Goal: Transaction & Acquisition: Book appointment/travel/reservation

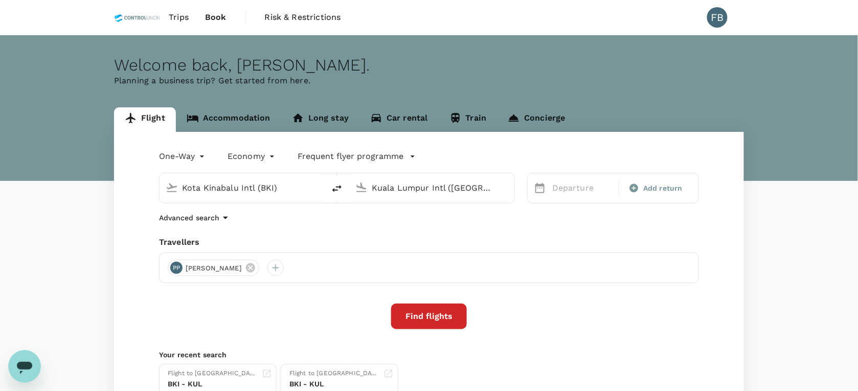
click at [228, 118] on link "Accommodation" at bounding box center [228, 119] width 105 height 25
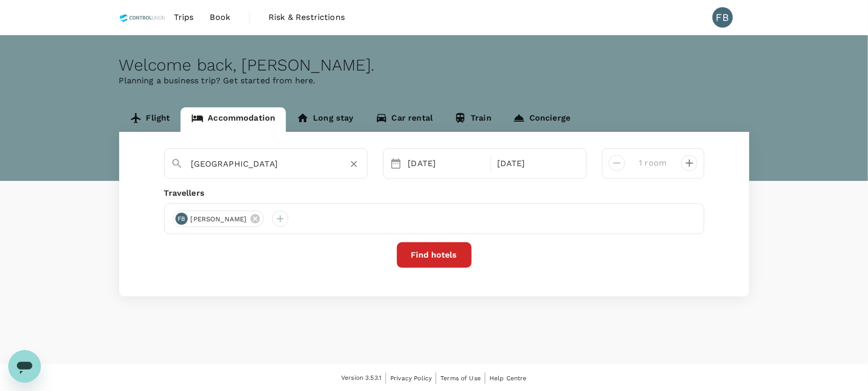
click at [353, 164] on icon "Clear" at bounding box center [354, 165] width 6 height 6
click at [261, 219] on icon at bounding box center [254, 218] width 11 height 11
click at [180, 219] on div at bounding box center [181, 219] width 16 height 16
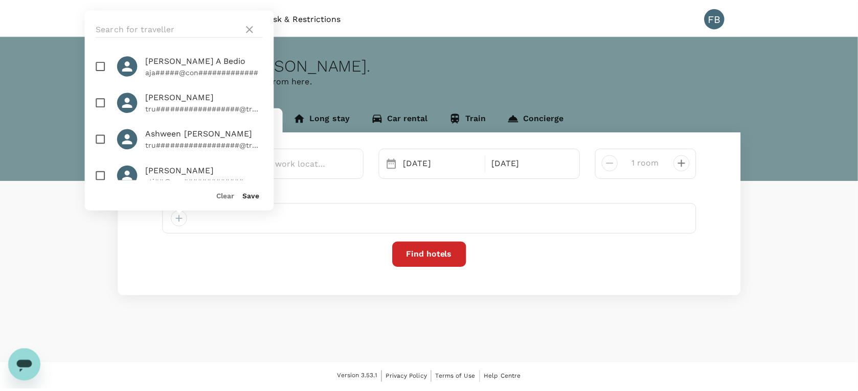
scroll to position [575, 0]
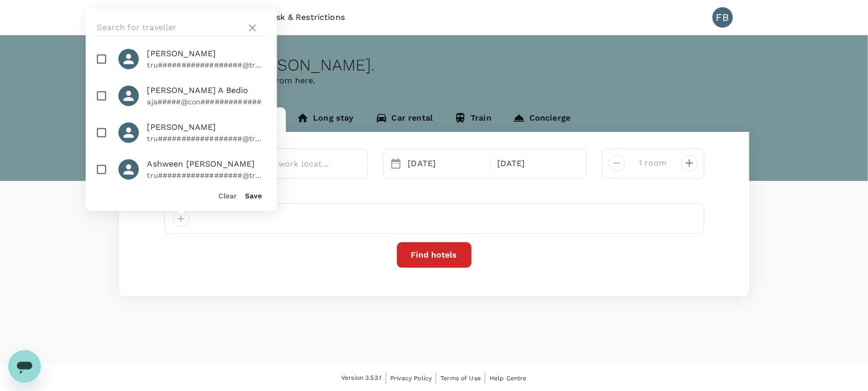
click at [100, 70] on input "checkbox" at bounding box center [101, 59] width 21 height 21
checkbox input "true"
click at [252, 195] on button "Save" at bounding box center [253, 196] width 17 height 8
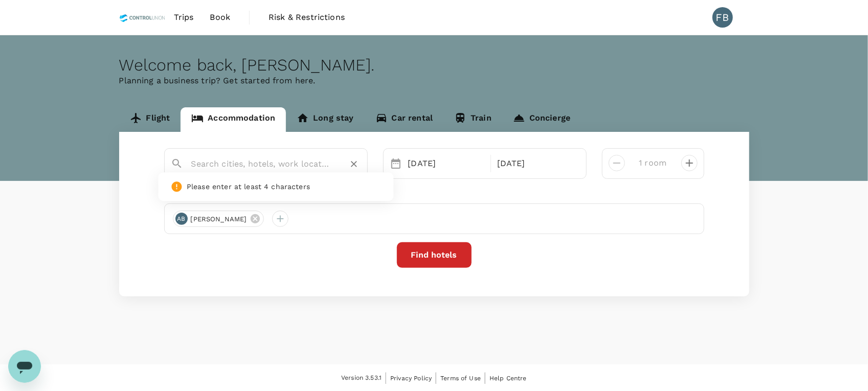
click at [234, 162] on input "text" at bounding box center [261, 164] width 141 height 16
paste input "[GEOGRAPHIC_DATA]"
type input "[GEOGRAPHIC_DATA]"
click at [441, 165] on div "[DATE]" at bounding box center [446, 163] width 85 height 20
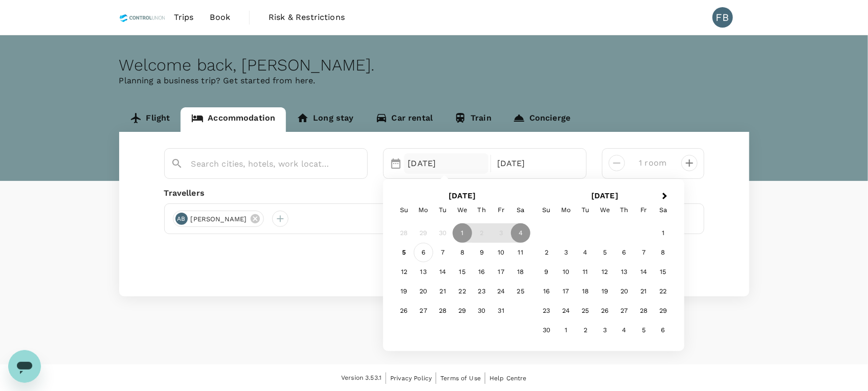
click at [423, 254] on div "6" at bounding box center [423, 252] width 19 height 19
click at [479, 252] on div "9" at bounding box center [481, 252] width 19 height 19
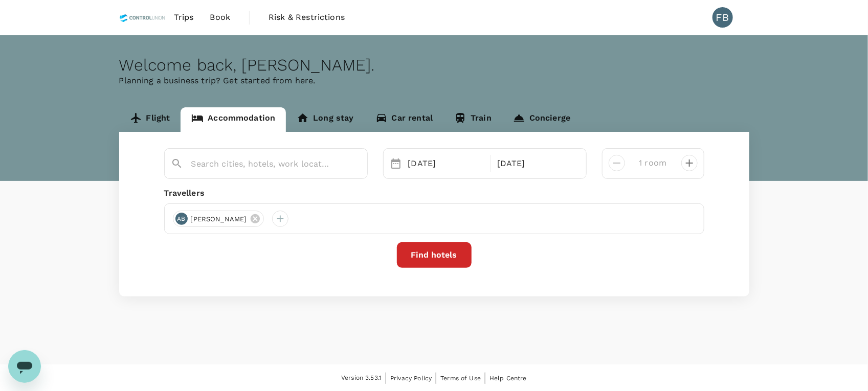
click at [412, 249] on button "Find hotels" at bounding box center [434, 255] width 75 height 26
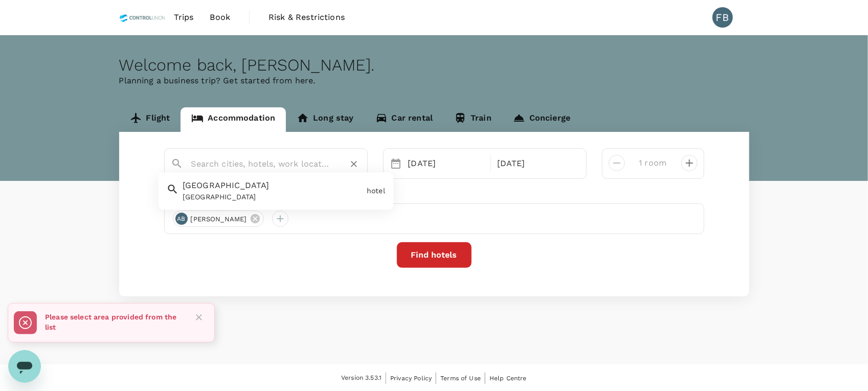
click at [299, 162] on input "text" at bounding box center [261, 164] width 141 height 16
click at [287, 197] on div "[GEOGRAPHIC_DATA]" at bounding box center [273, 197] width 180 height 11
type input "[GEOGRAPHIC_DATA]"
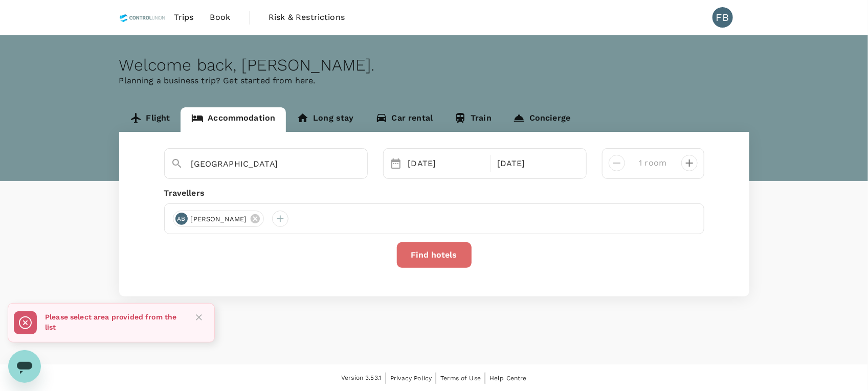
click at [411, 254] on button "Find hotels" at bounding box center [434, 255] width 75 height 26
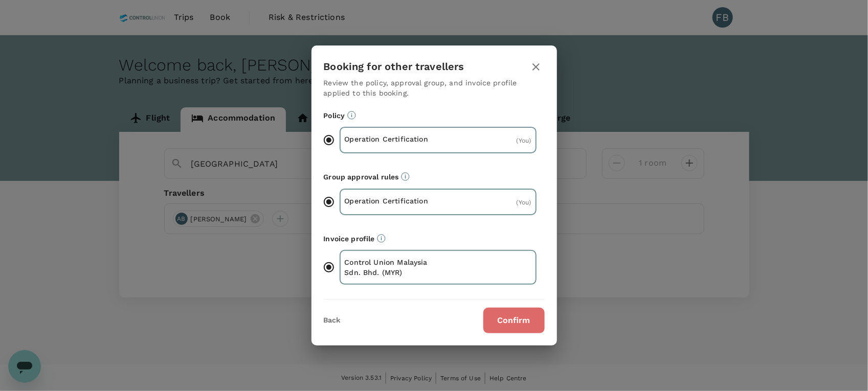
click at [507, 321] on button "Confirm" at bounding box center [513, 321] width 61 height 26
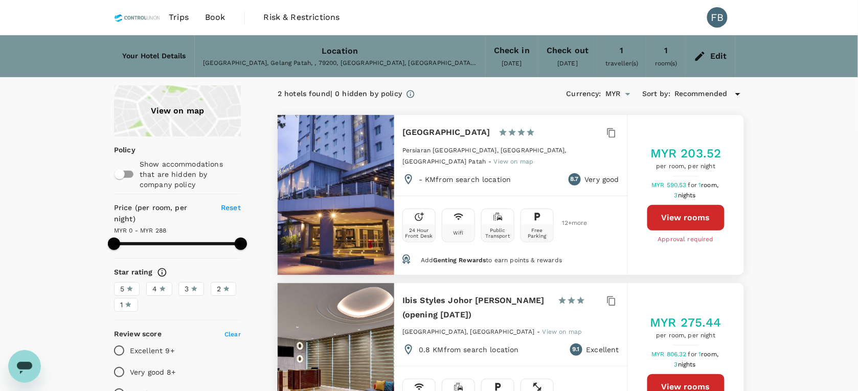
type input "287"
click at [703, 205] on button "View rooms" at bounding box center [685, 218] width 77 height 26
click at [680, 208] on button "View rooms" at bounding box center [685, 218] width 77 height 26
click at [676, 210] on button "View rooms" at bounding box center [685, 218] width 77 height 26
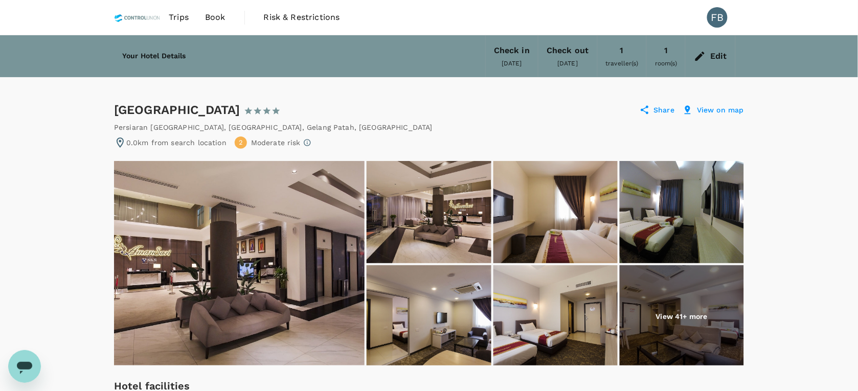
drag, startPoint x: 116, startPoint y: 106, endPoint x: 266, endPoint y: 102, distance: 150.9
click at [266, 102] on div "Amansari Hotel Nusajaya 1 Star 2 Stars 3 Stars 4 Stars 5 Stars" at bounding box center [202, 110] width 176 height 16
copy div "[GEOGRAPHIC_DATA]"
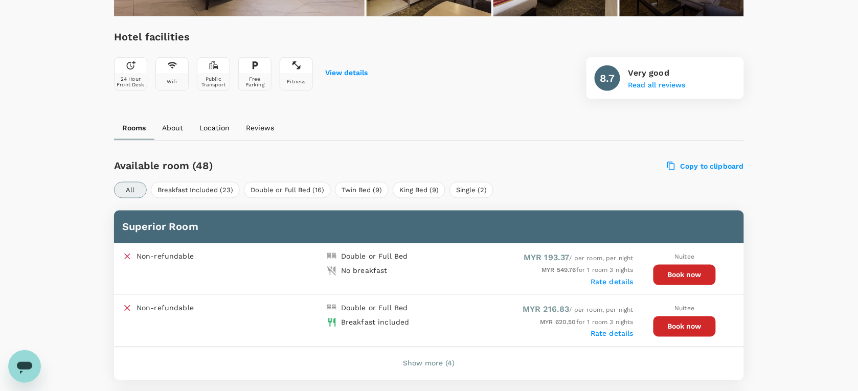
scroll to position [383, 0]
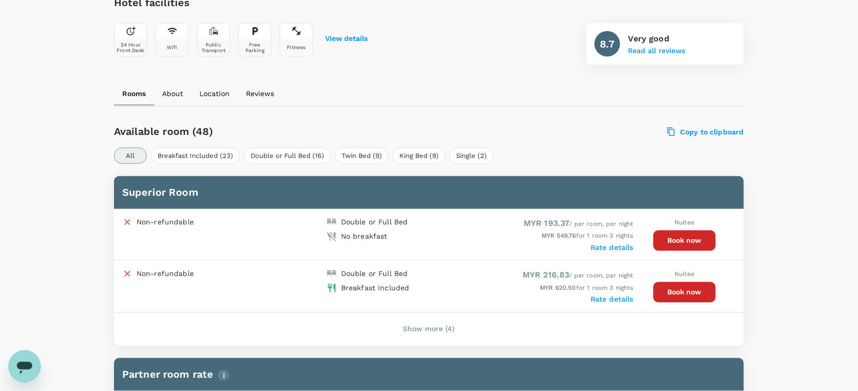
click at [424, 331] on button "Show more (4)" at bounding box center [429, 329] width 80 height 25
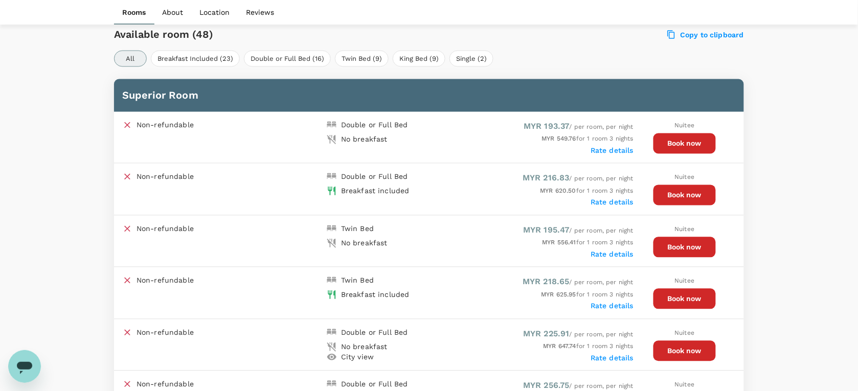
scroll to position [511, 0]
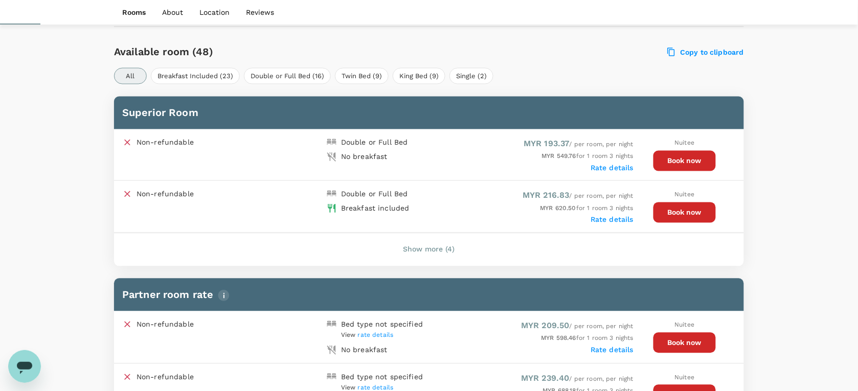
scroll to position [507, 0]
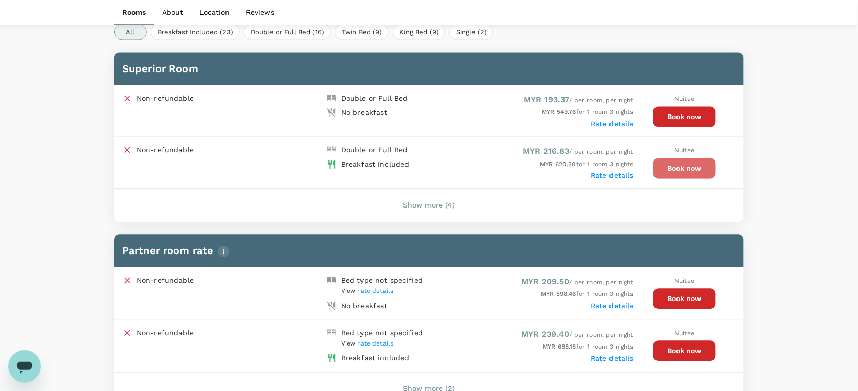
click at [683, 161] on button "Book now" at bounding box center [684, 168] width 62 height 20
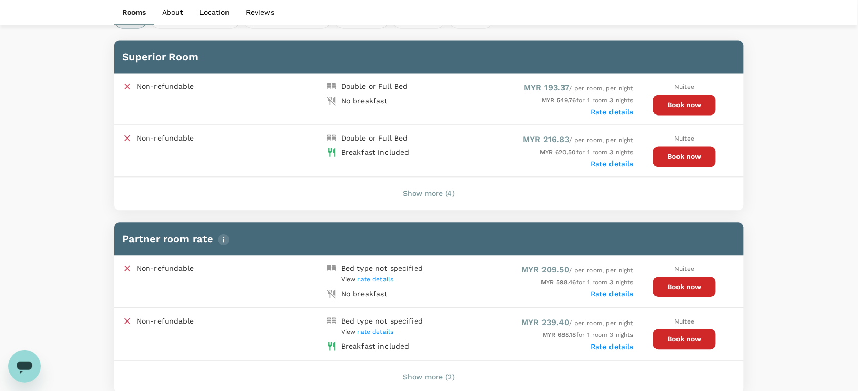
scroll to position [511, 0]
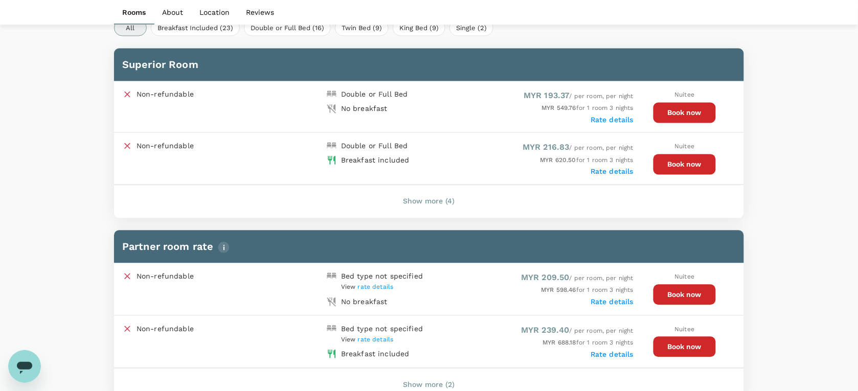
click at [439, 198] on button "Show more (4)" at bounding box center [429, 202] width 80 height 25
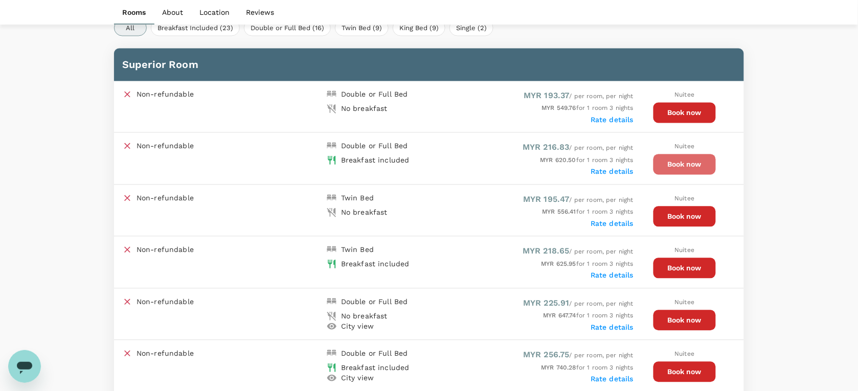
click at [677, 164] on button "Book now" at bounding box center [684, 164] width 62 height 20
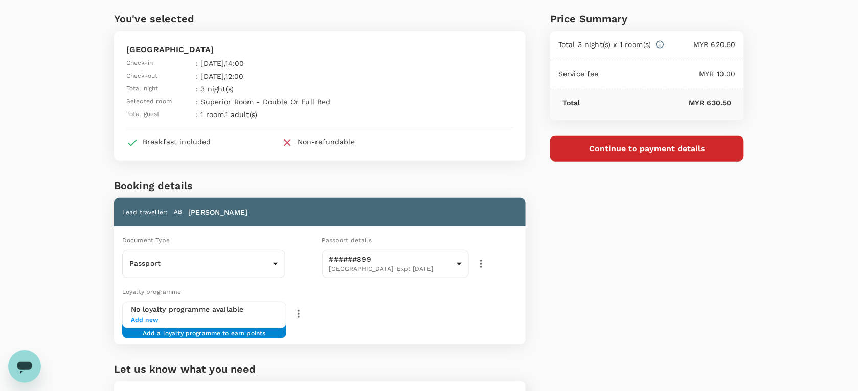
scroll to position [147, 0]
